Goal: Task Accomplishment & Management: Manage account settings

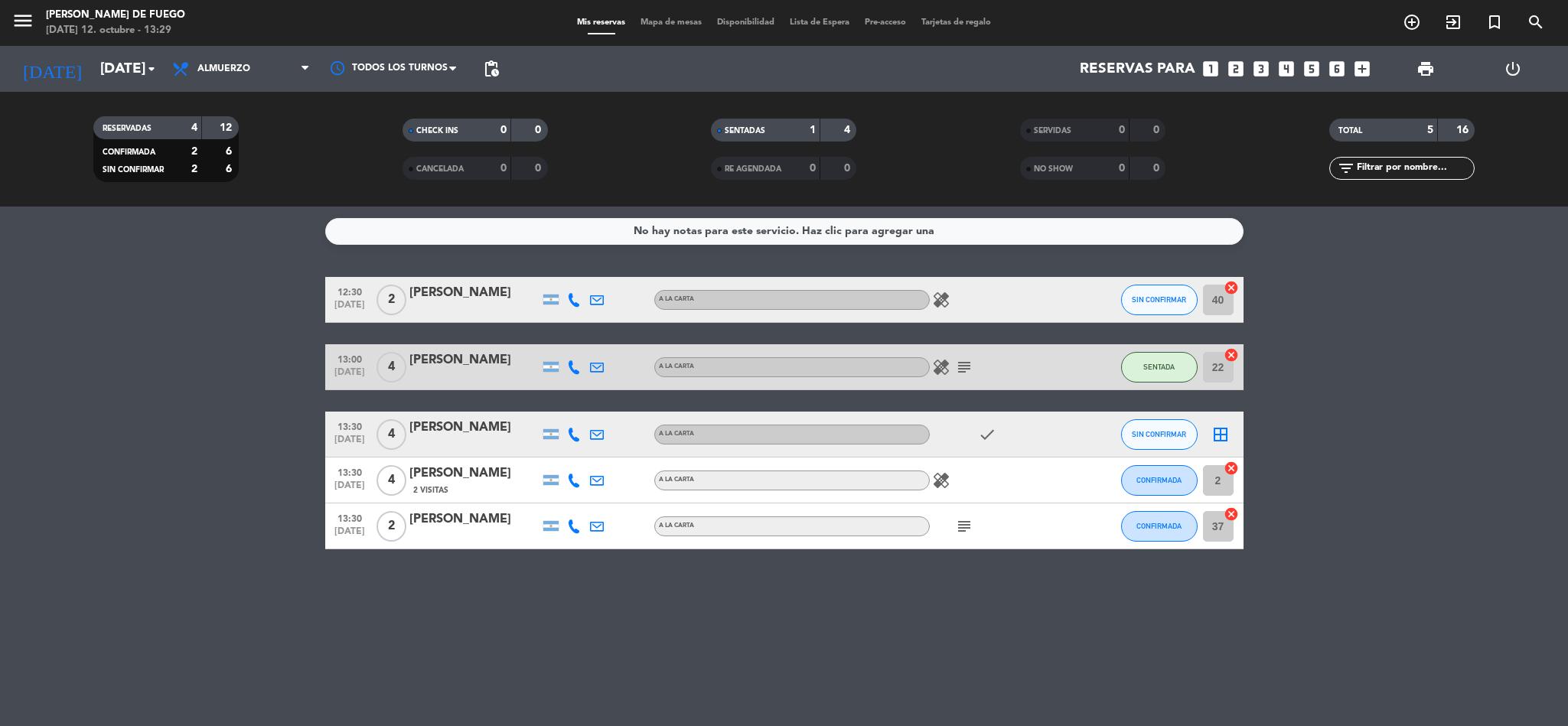
click at [973, 437] on div "check" at bounding box center [999, 434] width 138 height 45
click at [978, 437] on icon "check" at bounding box center [987, 434] width 18 height 18
click at [994, 423] on div "check" at bounding box center [999, 434] width 138 height 45
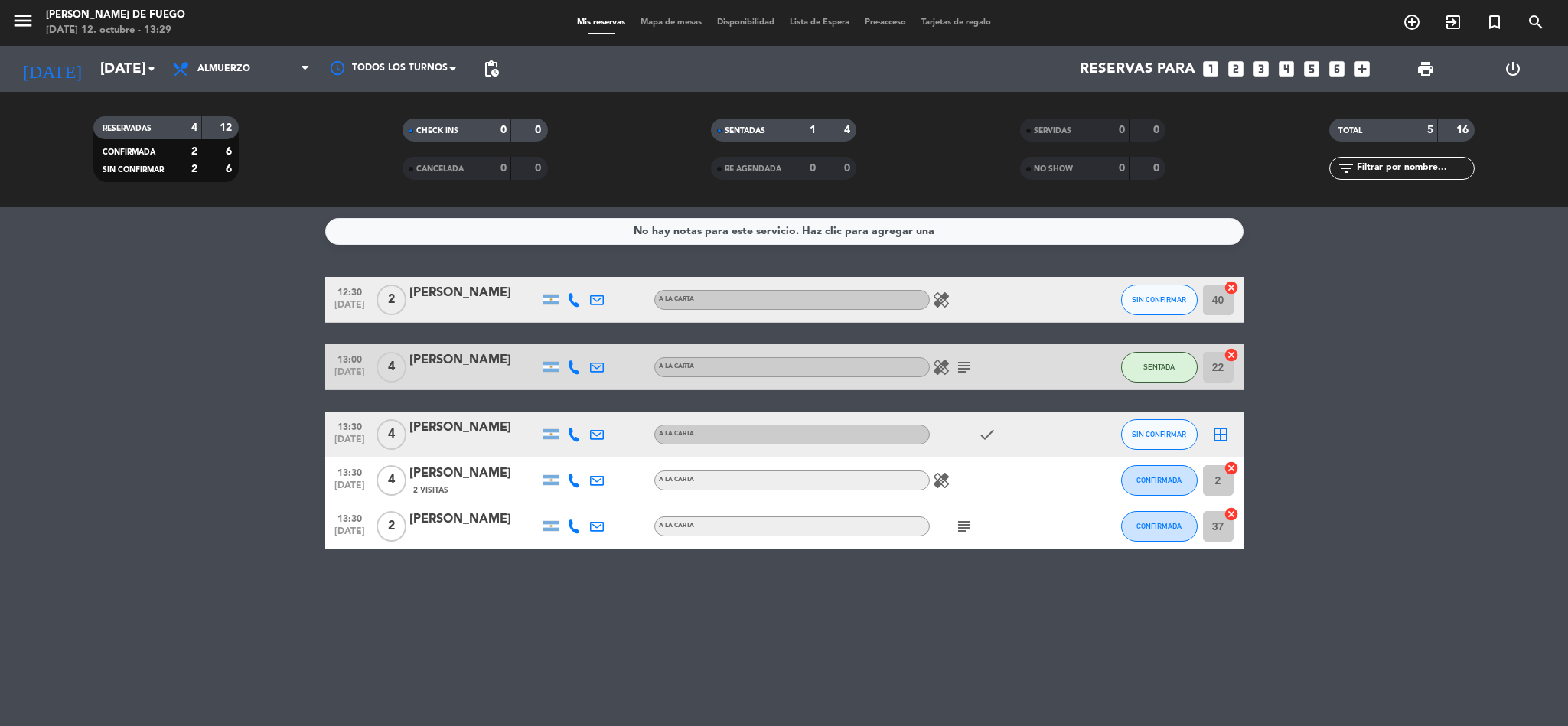
click at [912, 453] on div "13:30 [DATE] 4 [PERSON_NAME] A LA CARTA check SIN CONFIRMAR border_all" at bounding box center [785, 434] width 919 height 46
click at [1219, 432] on icon "border_all" at bounding box center [1220, 434] width 18 height 18
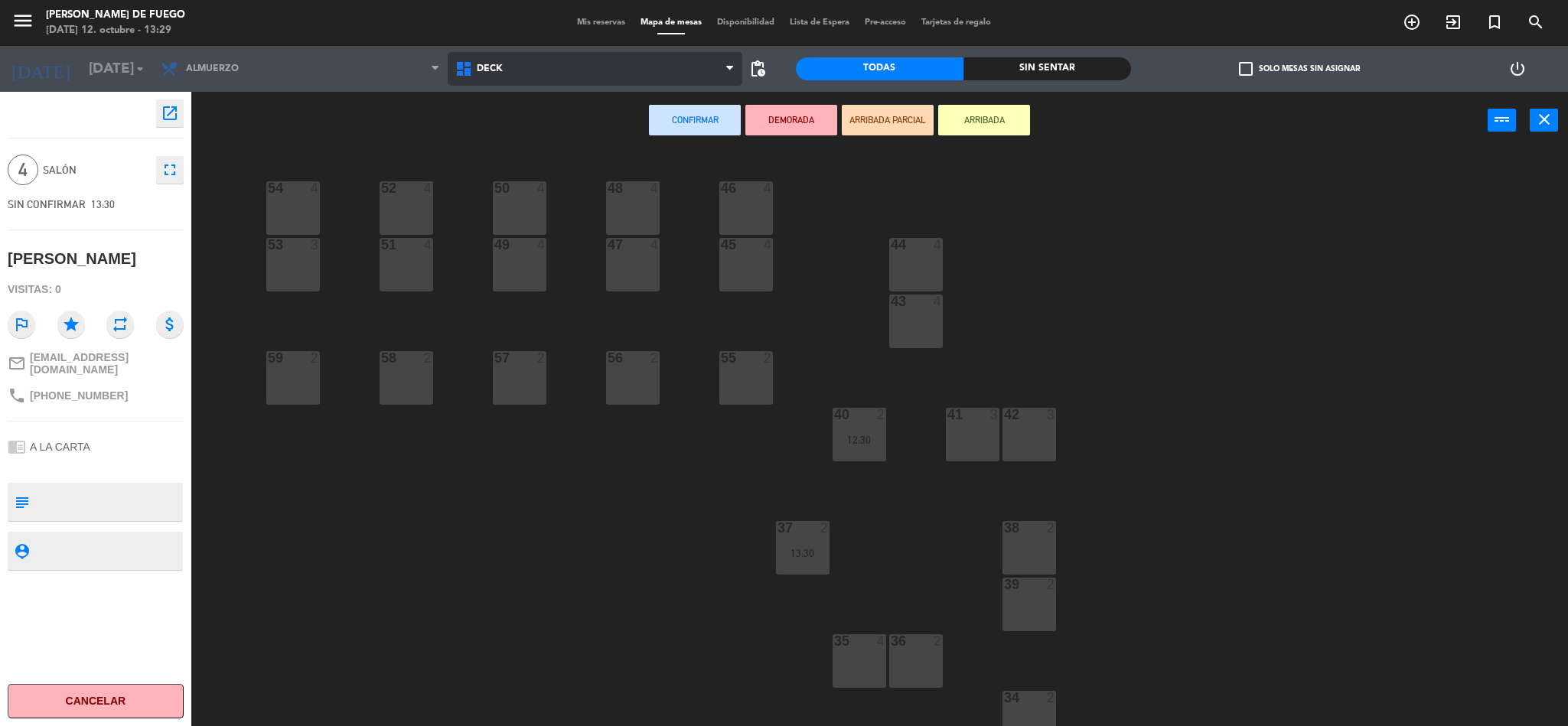
click at [616, 63] on span "DECK" at bounding box center [594, 68] width 294 height 34
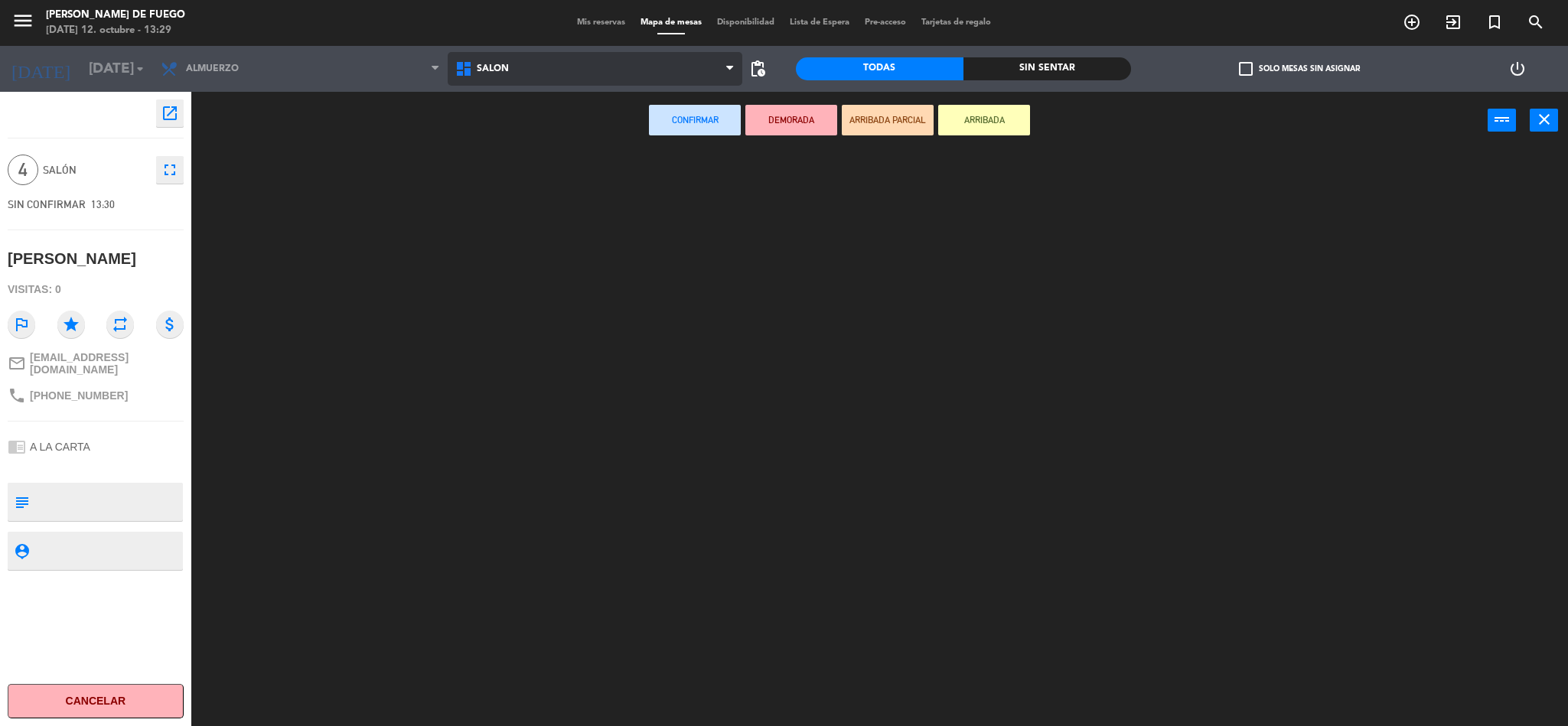
click at [569, 172] on ng-component "menu [PERSON_NAME] de Fuego [DATE] 12. octubre - 13:29 Mis reservas Mapa de mes…" at bounding box center [784, 365] width 1568 height 730
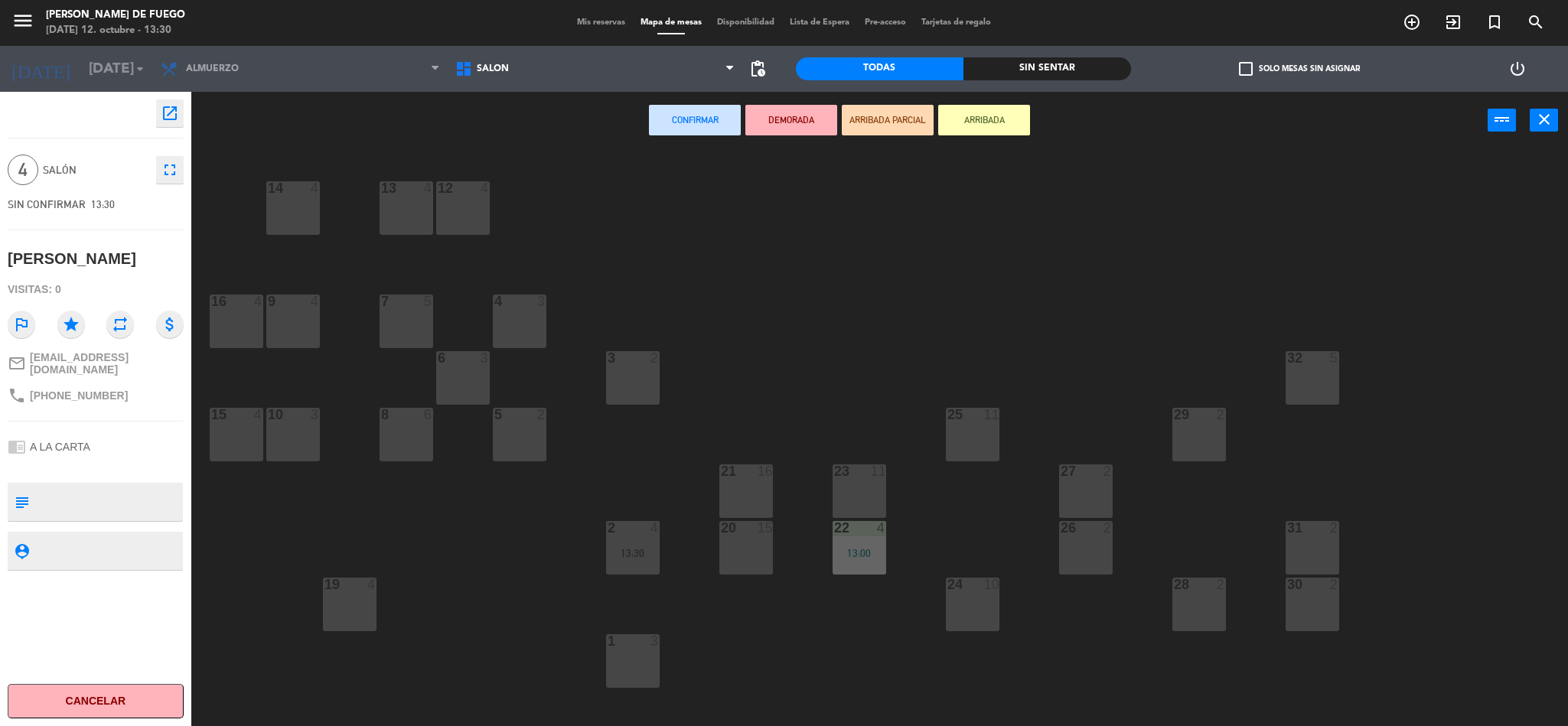
click at [749, 528] on div at bounding box center [745, 528] width 25 height 14
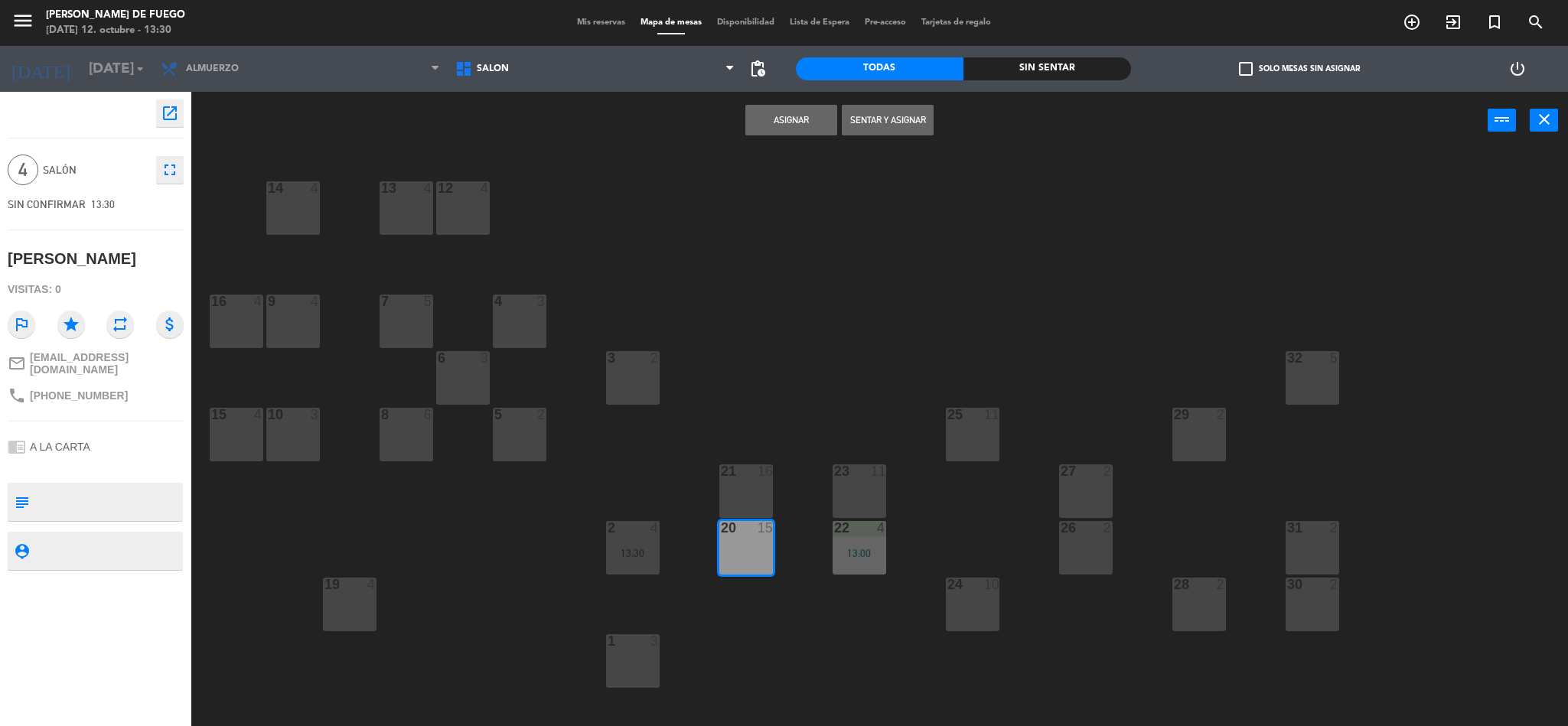
click at [815, 117] on button "Asignar" at bounding box center [791, 119] width 92 height 30
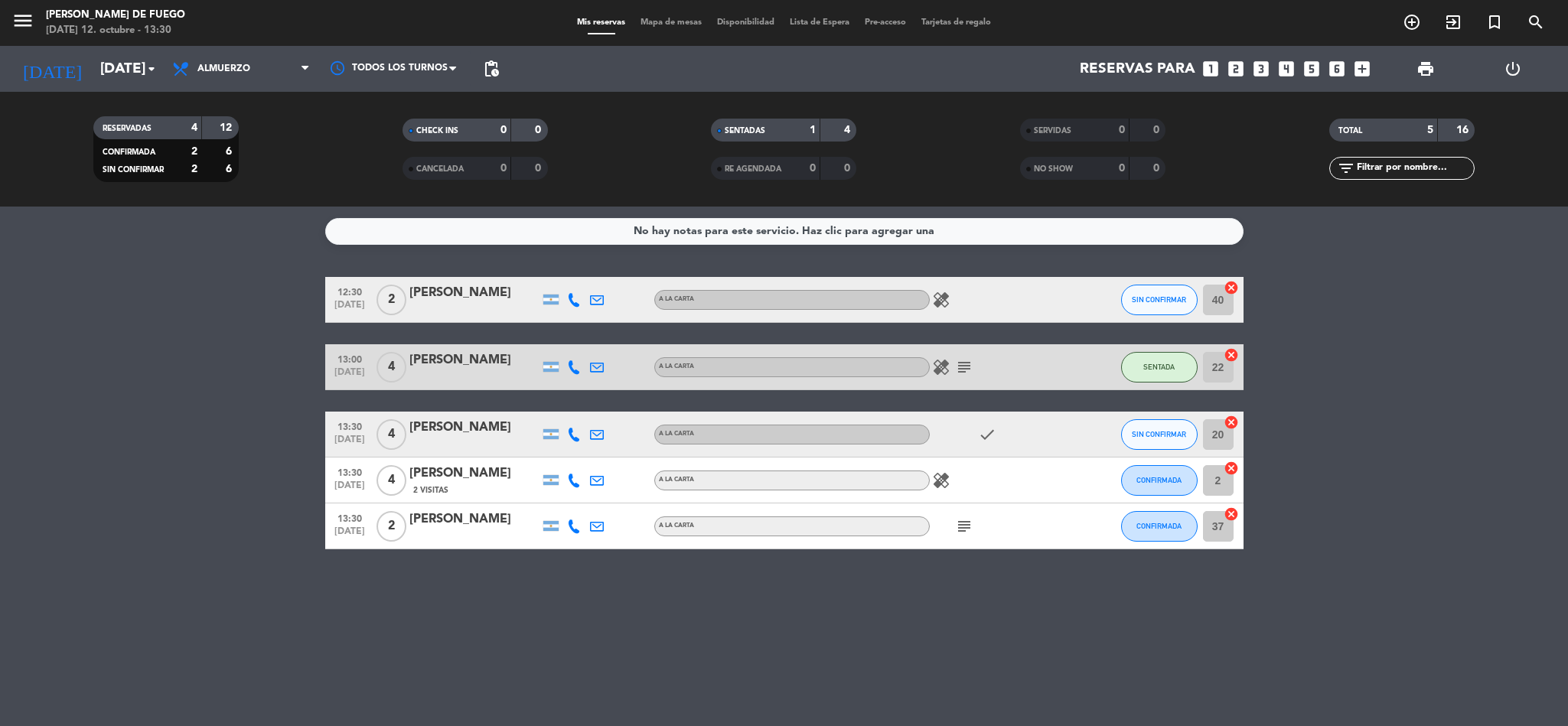
click at [1190, 599] on div "No hay notas para este servicio. Haz clic para agregar una 12:30 [DATE] 2 [PERS…" at bounding box center [784, 466] width 1568 height 520
drag, startPoint x: 797, startPoint y: 659, endPoint x: 852, endPoint y: 647, distance: 56.3
click at [811, 647] on div "No hay notas para este servicio. Haz clic para agregar una 12:30 [DATE] 2 [PERS…" at bounding box center [784, 466] width 1568 height 520
click at [481, 297] on div "[PERSON_NAME]" at bounding box center [474, 293] width 130 height 20
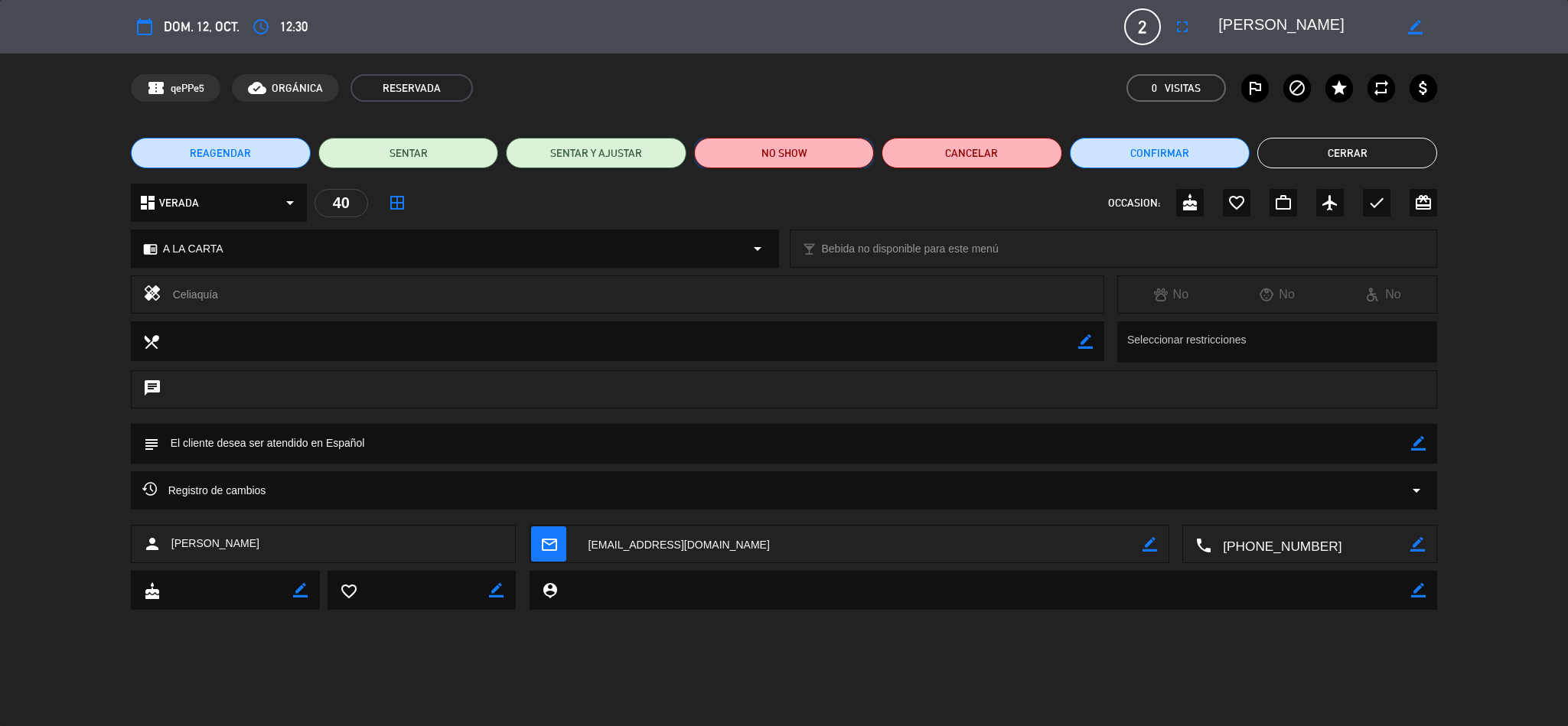
click at [829, 147] on button "NO SHOW" at bounding box center [784, 153] width 180 height 30
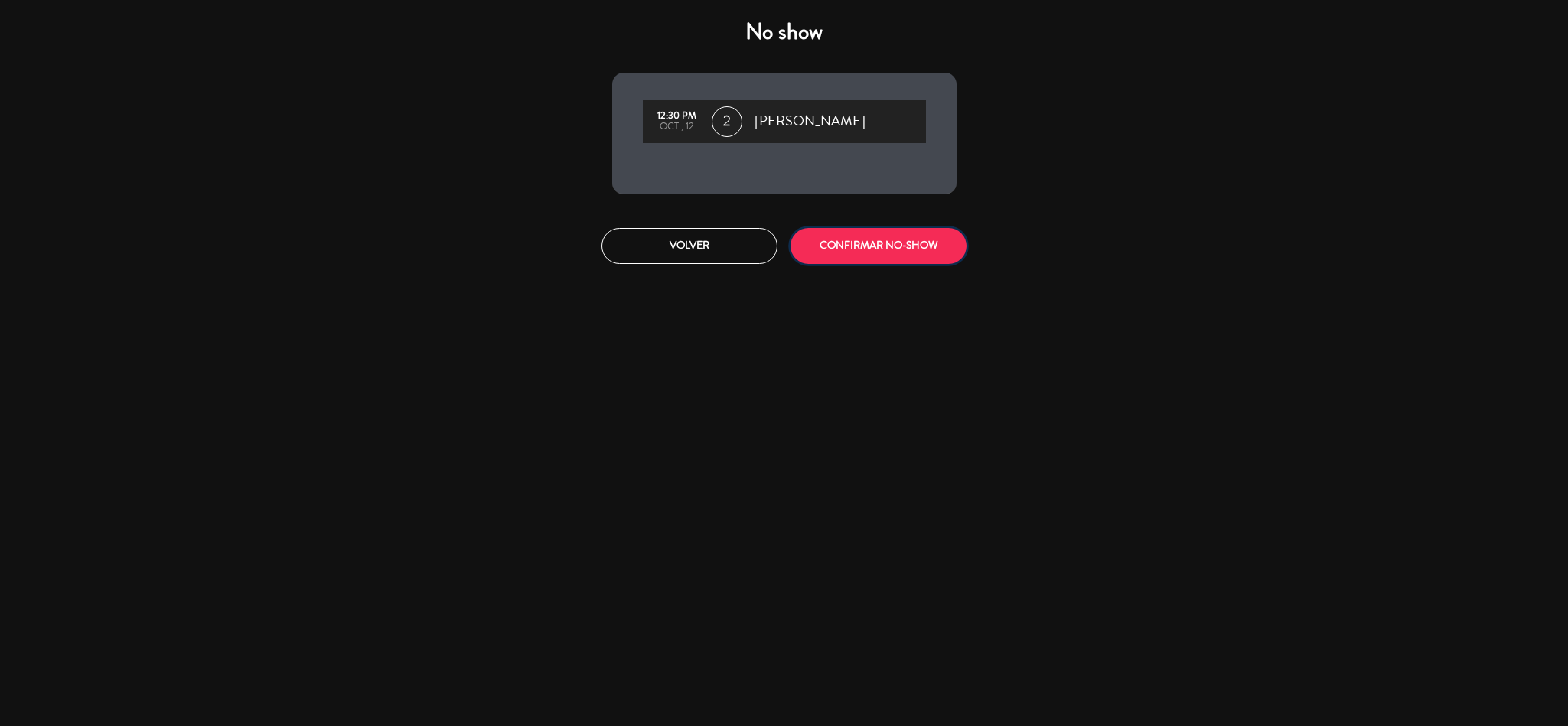
click at [818, 248] on button "CONFIRMAR NO-SHOW" at bounding box center [879, 246] width 176 height 36
